Goal: Book appointment/travel/reservation

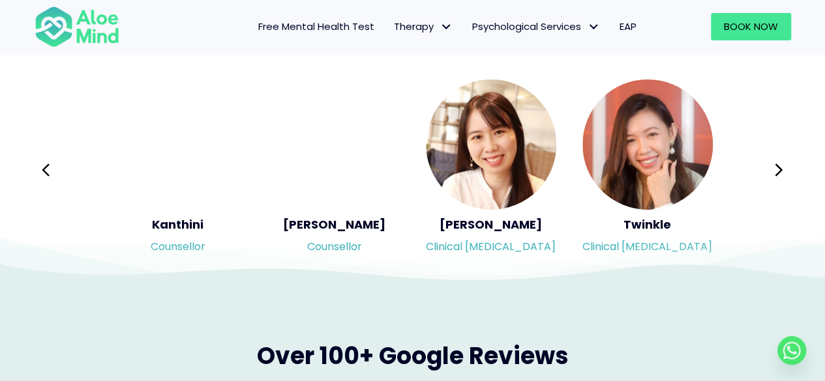
scroll to position [2217, 0]
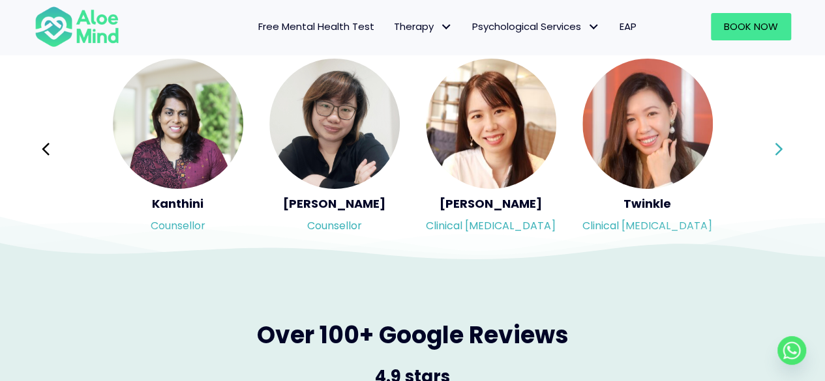
click at [779, 155] on icon at bounding box center [778, 149] width 9 height 25
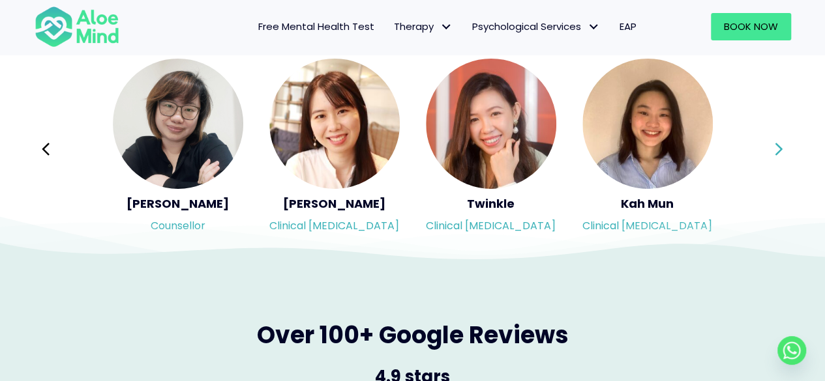
click at [779, 155] on icon at bounding box center [778, 149] width 9 height 25
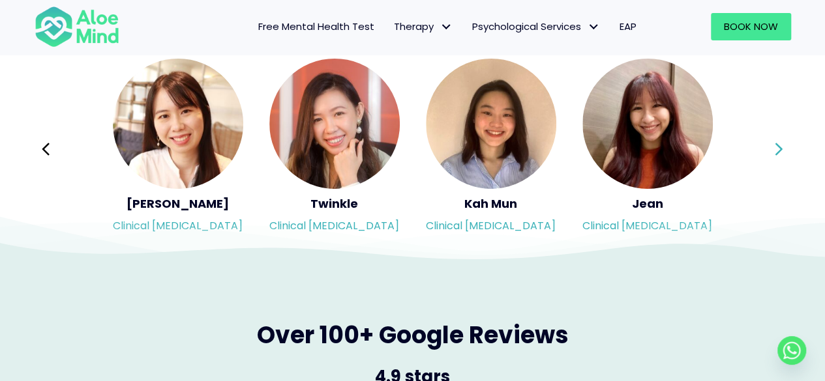
click at [779, 155] on icon at bounding box center [778, 149] width 9 height 25
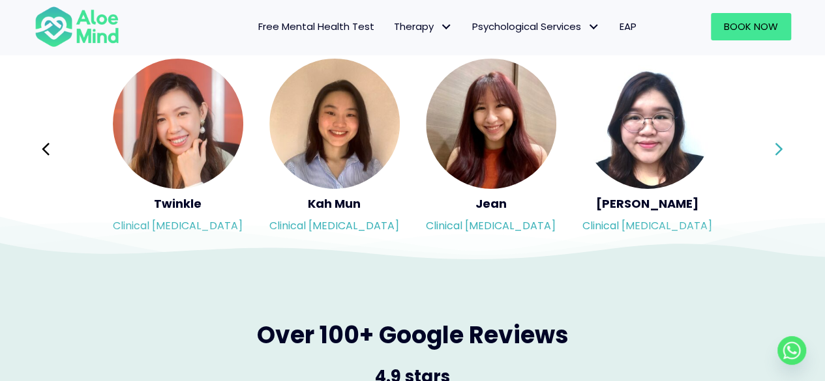
click at [779, 155] on icon at bounding box center [778, 149] width 9 height 25
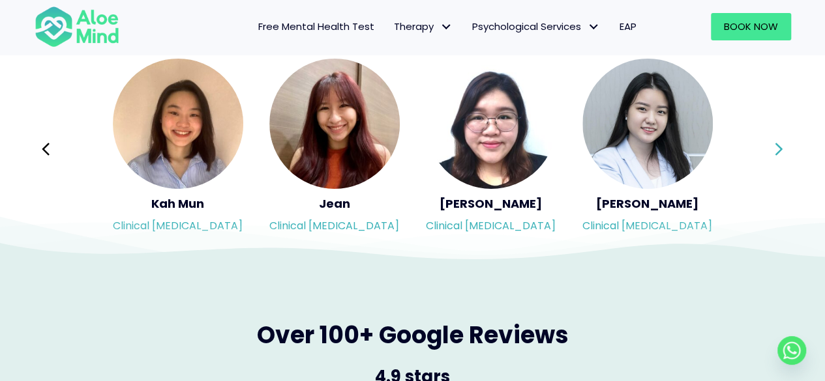
click at [770, 151] on button "Next" at bounding box center [779, 149] width 31 height 31
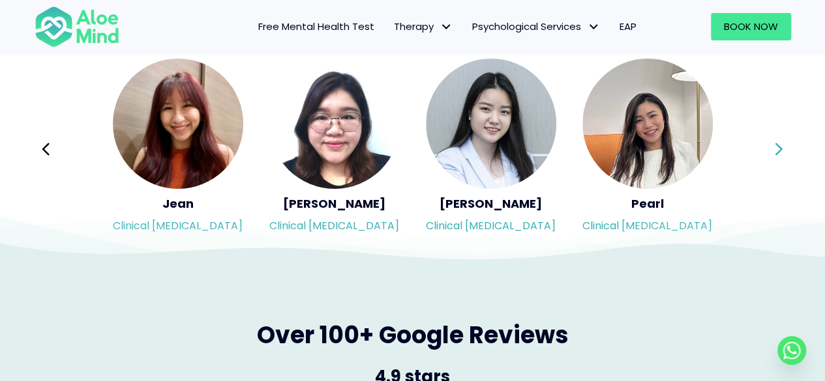
click at [770, 151] on button "Next" at bounding box center [779, 149] width 31 height 31
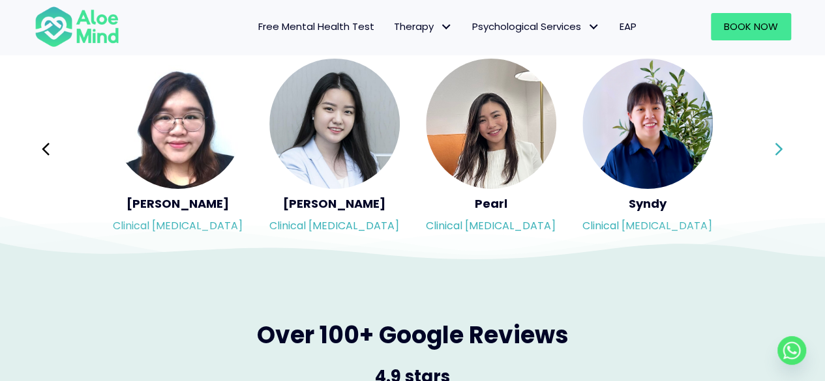
click at [770, 151] on div "Syndy Clinical psychologist Diveena Clinical psychologist Elynna Counsellor Eme…" at bounding box center [413, 149] width 756 height 184
click at [771, 151] on button "Next" at bounding box center [779, 149] width 31 height 31
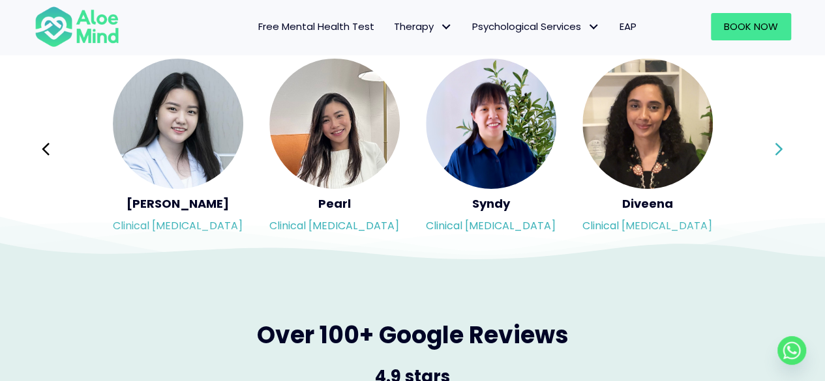
click at [777, 155] on icon at bounding box center [778, 149] width 9 height 25
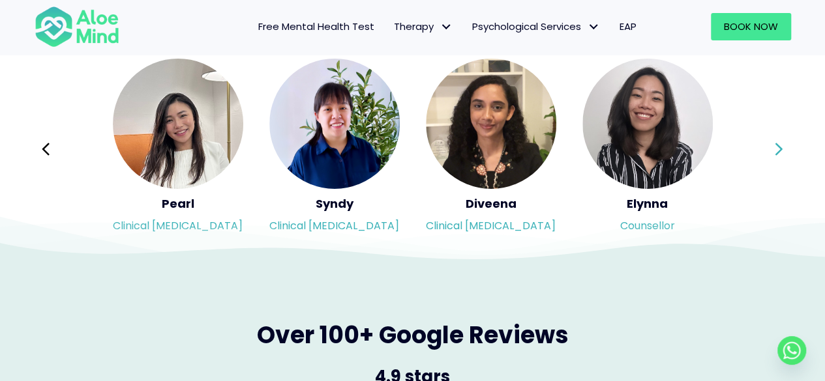
click at [777, 155] on icon at bounding box center [778, 149] width 9 height 25
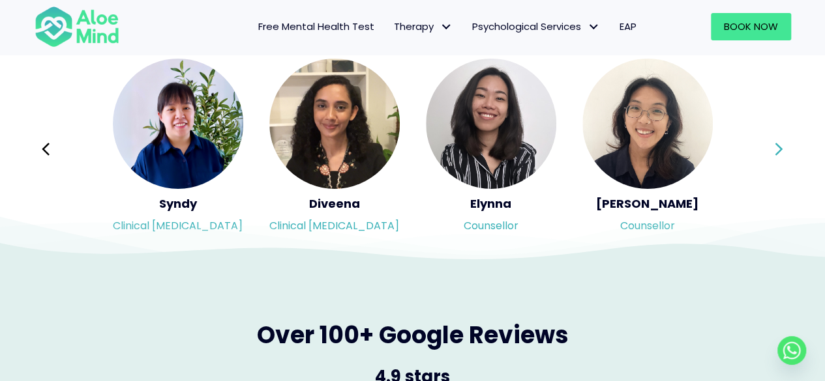
click at [777, 155] on div "Syndy Clinical psychologist Diveena Clinical psychologist Elynna Counsellor Eme…" at bounding box center [413, 149] width 756 height 184
click at [777, 155] on icon at bounding box center [778, 149] width 9 height 25
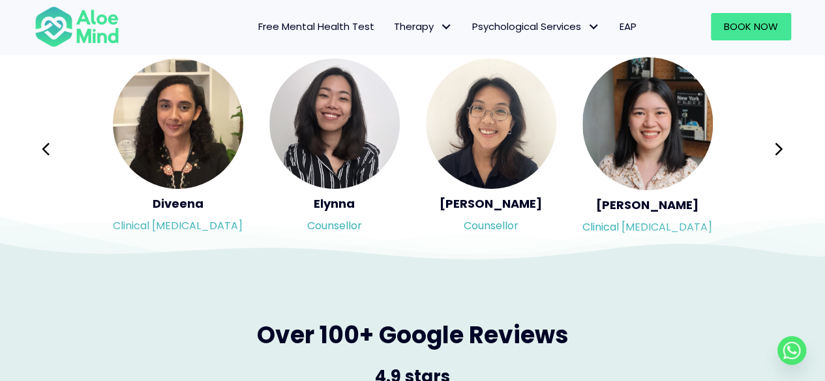
click at [775, 153] on div "Syndy Clinical psychologist Diveena Clinical psychologist Elynna Counsellor Eme…" at bounding box center [413, 149] width 756 height 184
click at [775, 153] on icon at bounding box center [778, 149] width 9 height 25
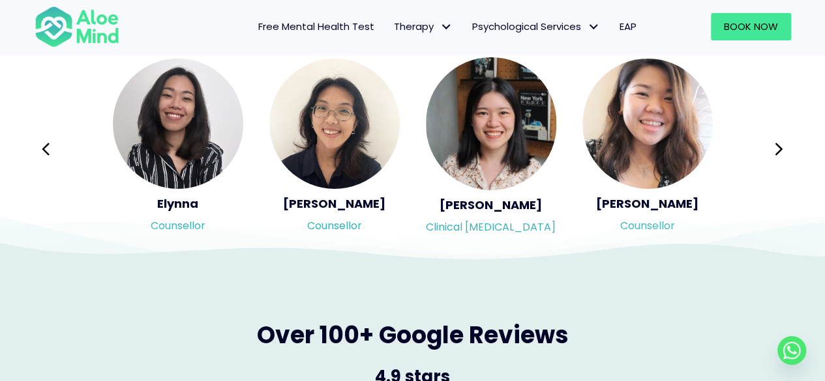
click at [777, 147] on icon at bounding box center [778, 149] width 9 height 25
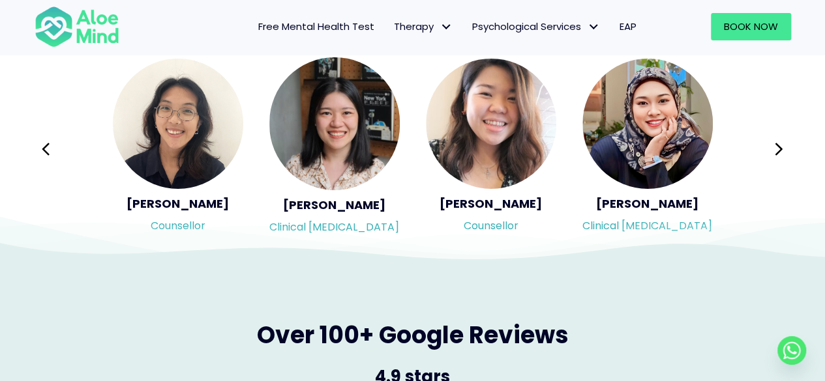
click at [777, 147] on div "Syndy Clinical psychologist Diveena Clinical psychologist Elynna Counsellor Eme…" at bounding box center [413, 149] width 756 height 184
click at [777, 147] on icon at bounding box center [778, 149] width 9 height 25
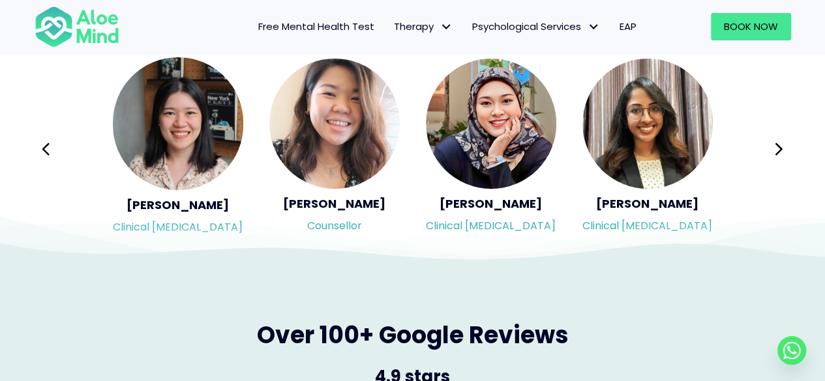
click at [777, 147] on div "Syndy Clinical psychologist Diveena Clinical psychologist Elynna Counsellor Eme…" at bounding box center [413, 149] width 756 height 184
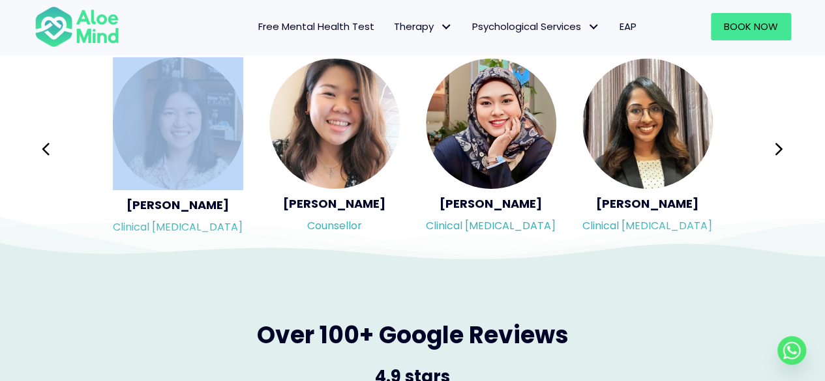
click at [777, 147] on icon at bounding box center [778, 149] width 9 height 25
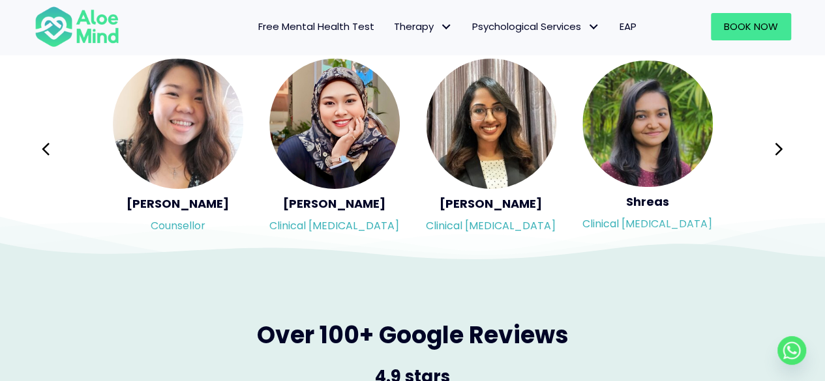
click at [777, 147] on icon at bounding box center [778, 149] width 9 height 25
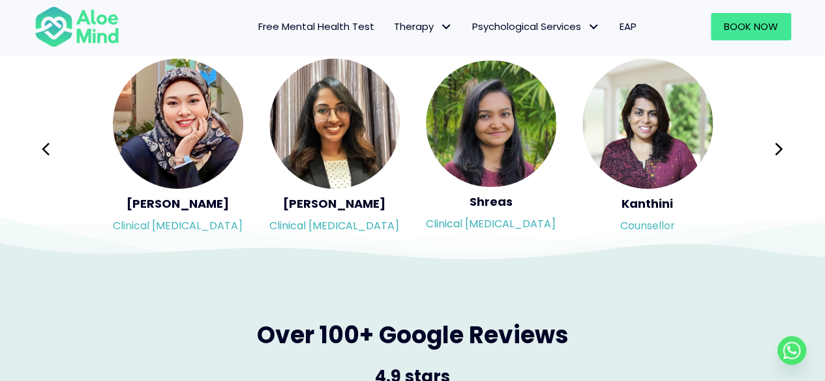
click at [777, 147] on icon at bounding box center [778, 149] width 9 height 25
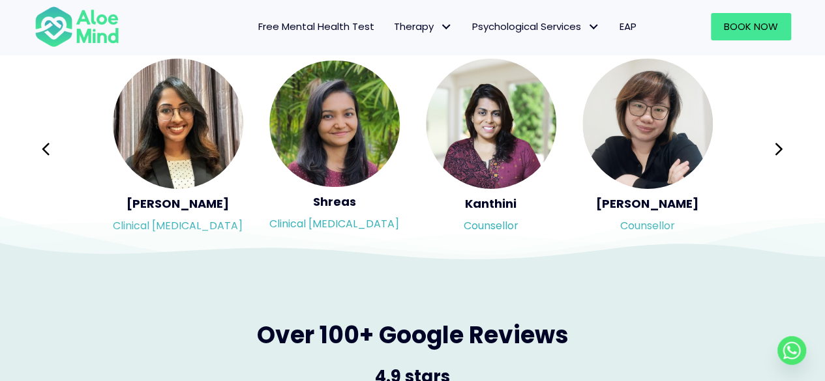
click at [777, 147] on icon at bounding box center [778, 149] width 9 height 25
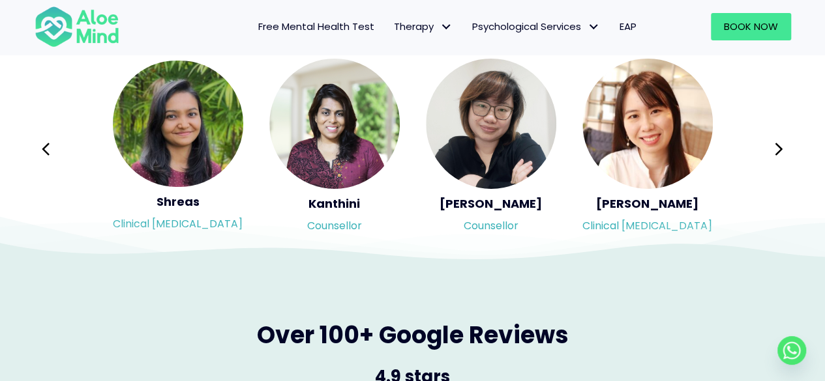
click at [494, 218] on icon at bounding box center [412, 229] width 825 height 65
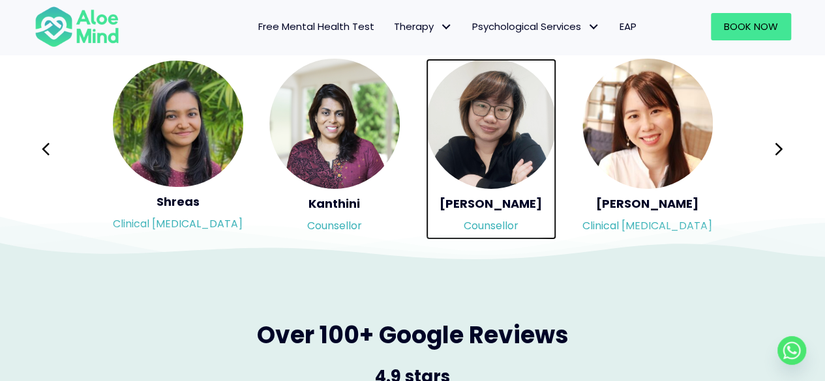
click at [494, 132] on img "Slide 7 of 3" at bounding box center [491, 124] width 130 height 130
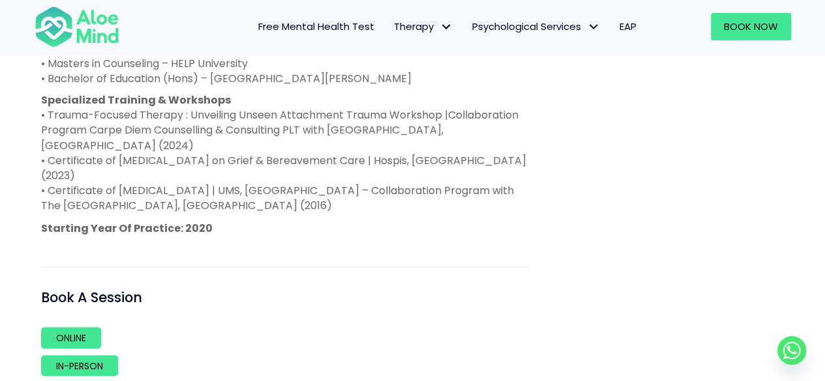
scroll to position [1043, 0]
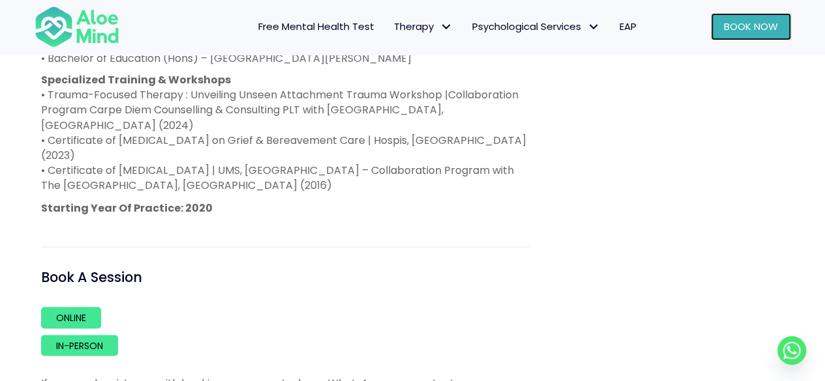
click at [755, 22] on span "Book Now" at bounding box center [751, 27] width 54 height 14
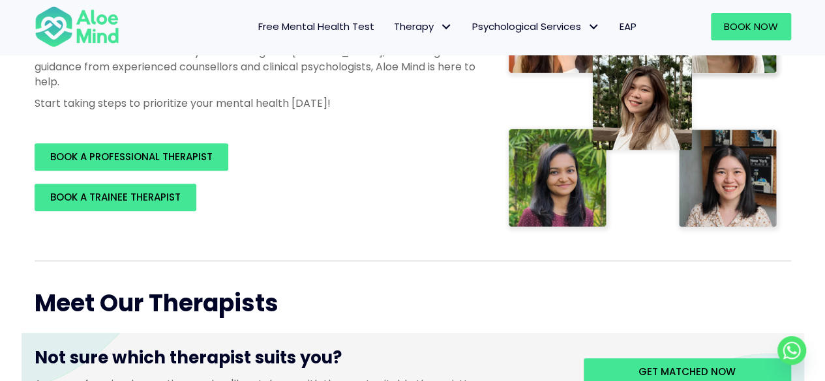
scroll to position [326, 0]
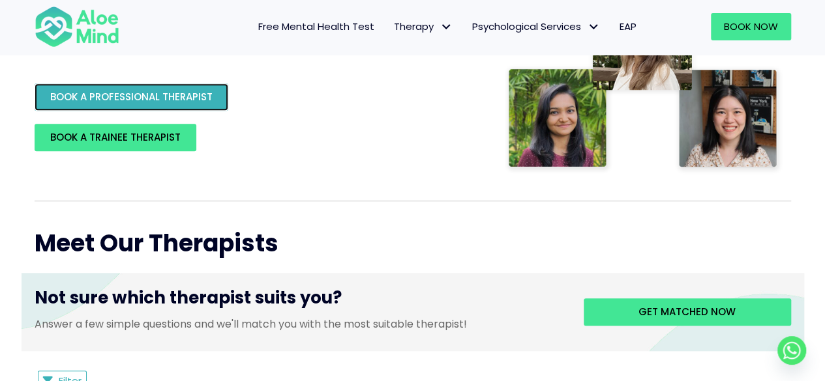
click at [210, 93] on span "BOOK A PROFESSIONAL THERAPIST" at bounding box center [131, 97] width 162 height 14
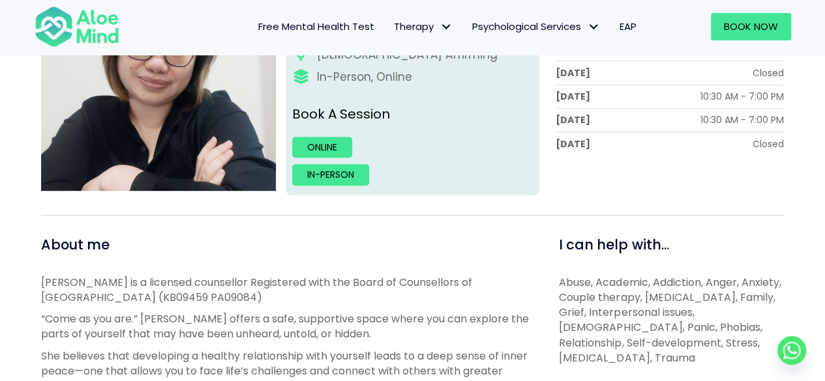
scroll to position [261, 0]
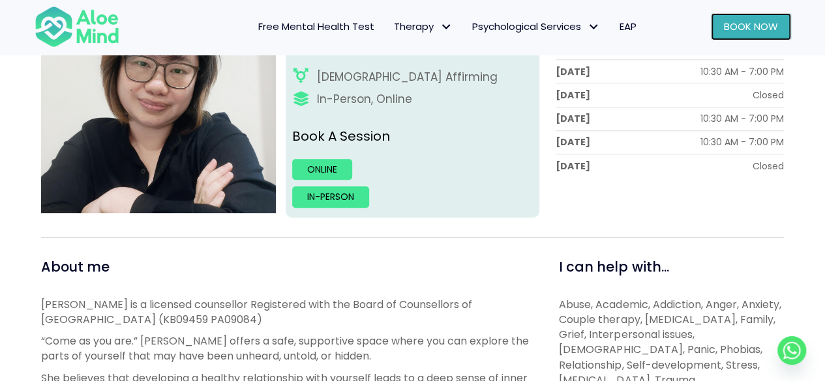
click at [741, 35] on link "Book Now" at bounding box center [751, 26] width 80 height 27
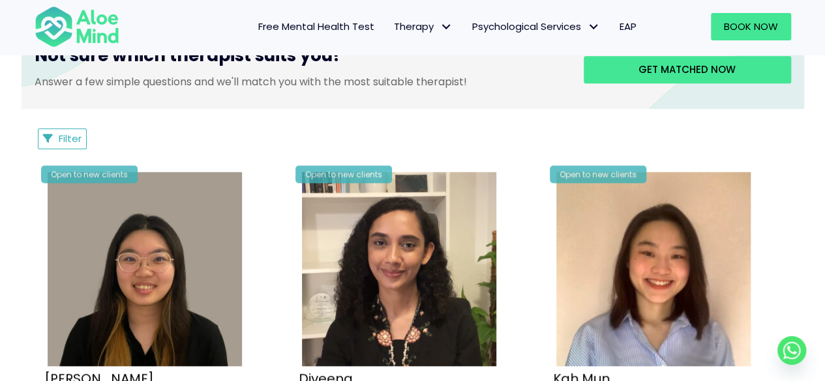
scroll to position [456, 0]
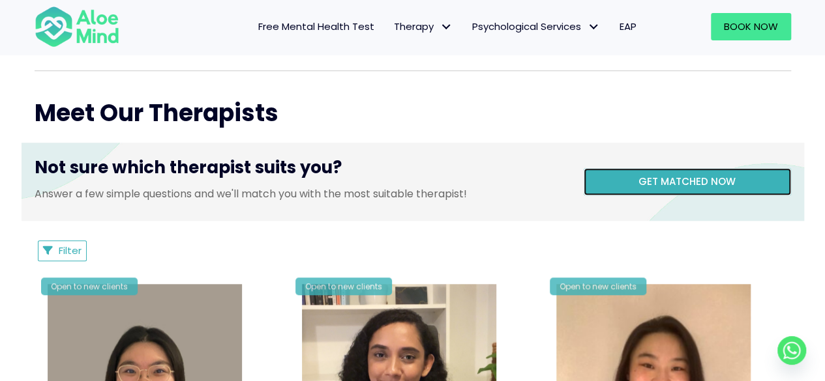
click at [652, 183] on span "Get matched now" at bounding box center [686, 182] width 97 height 14
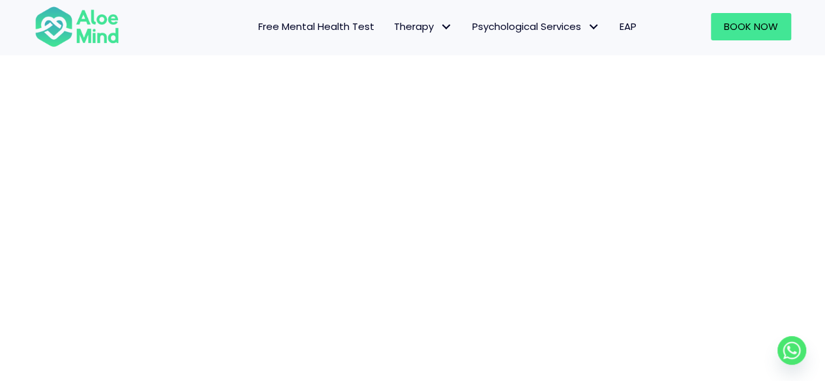
scroll to position [200, 0]
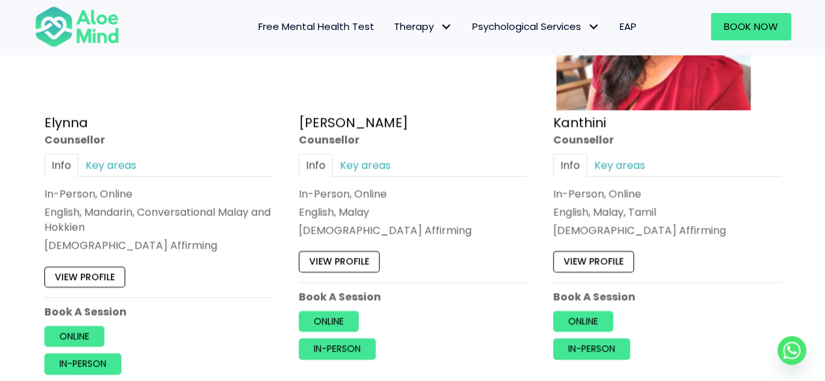
scroll to position [717, 0]
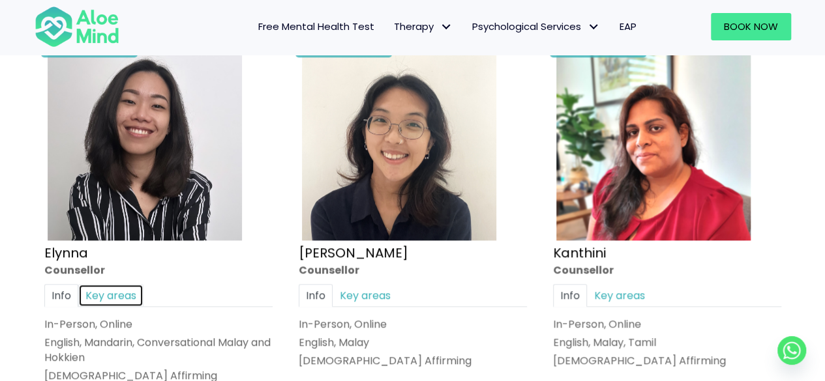
click at [117, 291] on link "Key areas" at bounding box center [110, 295] width 65 height 23
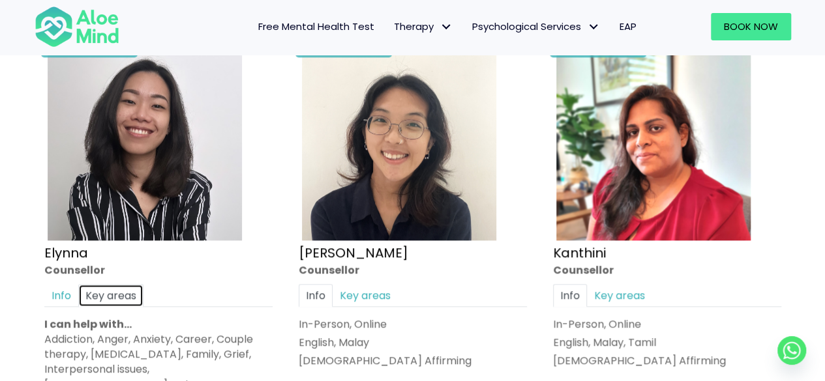
scroll to position [848, 0]
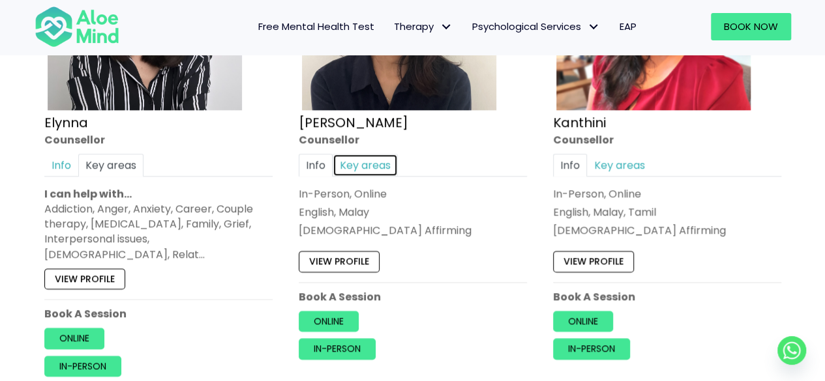
click at [362, 160] on link "Key areas" at bounding box center [365, 165] width 65 height 23
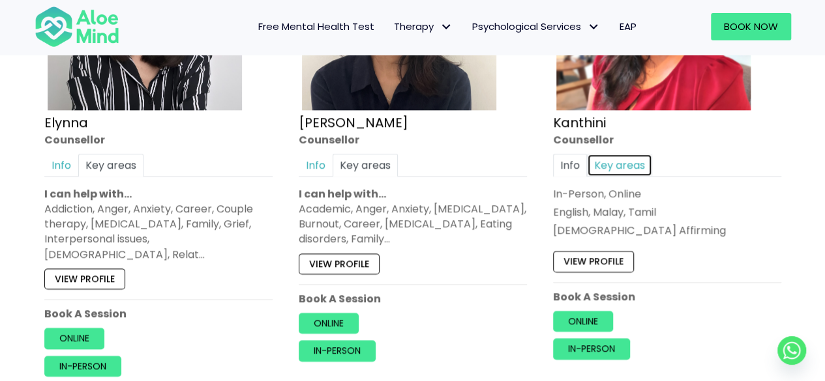
click at [638, 166] on link "Key areas" at bounding box center [619, 165] width 65 height 23
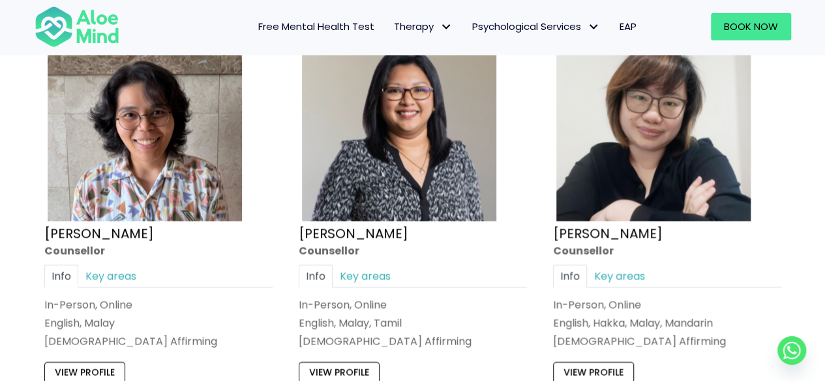
scroll to position [1239, 0]
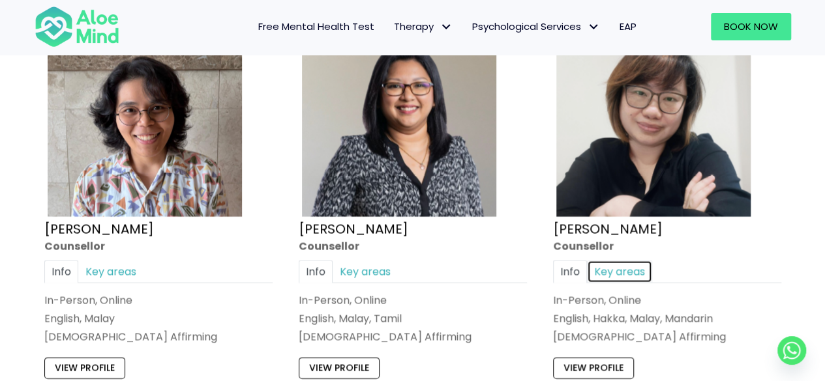
click at [618, 261] on link "Key areas" at bounding box center [619, 272] width 65 height 23
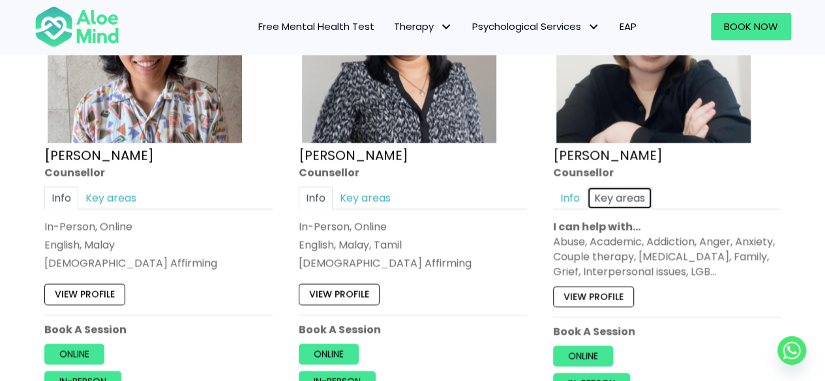
scroll to position [1369, 0]
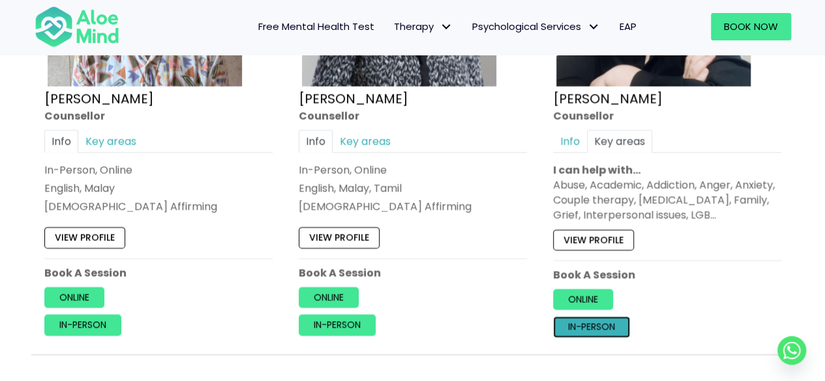
click at [592, 318] on link "In-person" at bounding box center [591, 328] width 77 height 21
